Goal: Find specific page/section: Find specific page/section

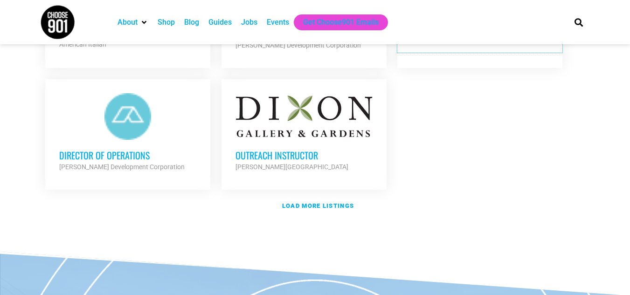
scroll to position [1167, 0]
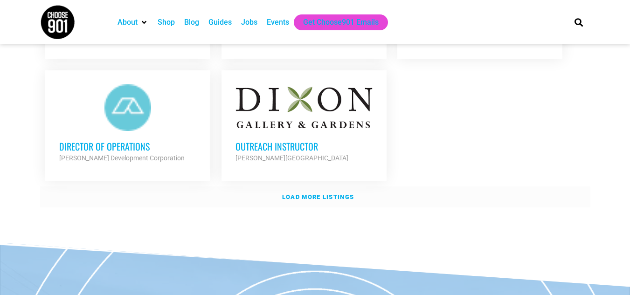
click at [297, 195] on strong "Load more listings" at bounding box center [318, 197] width 72 height 7
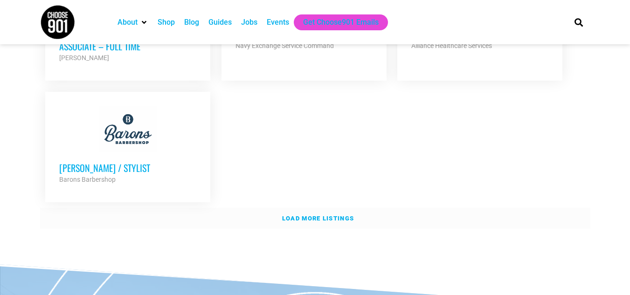
scroll to position [2100, 0]
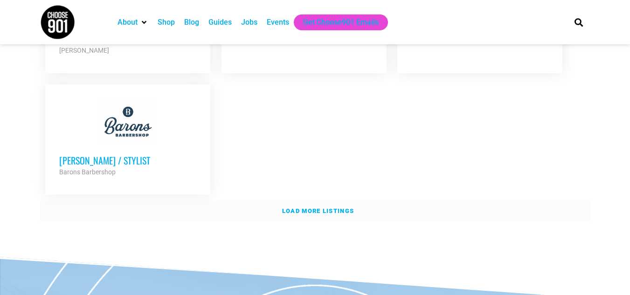
click at [298, 201] on link "Load more listings" at bounding box center [315, 211] width 551 height 21
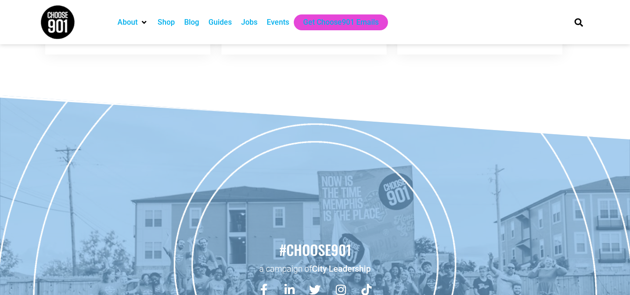
scroll to position [2520, 0]
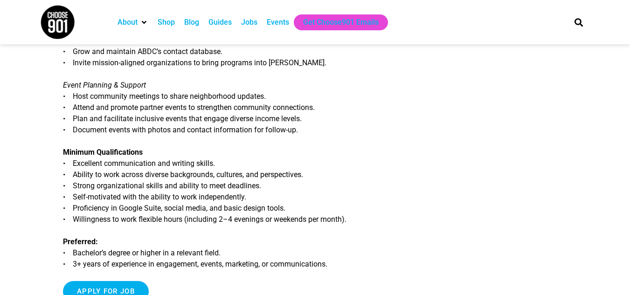
scroll to position [420, 0]
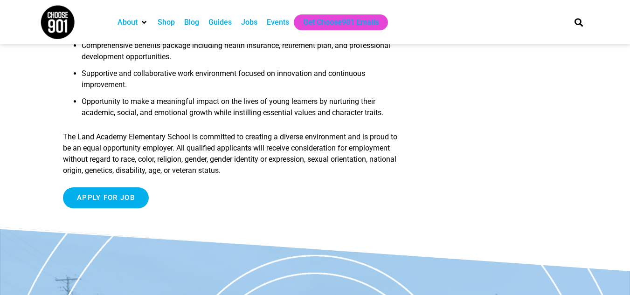
scroll to position [1400, 0]
